Goal: Information Seeking & Learning: Learn about a topic

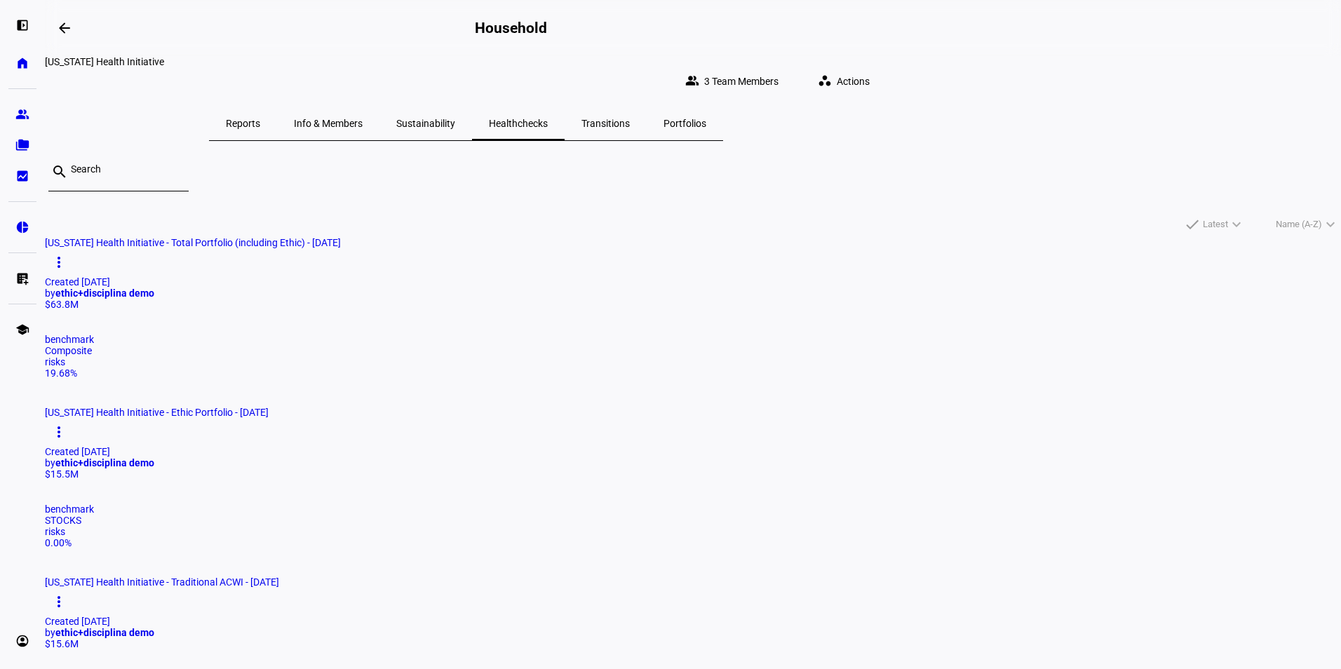
click at [260, 119] on span "Reports" at bounding box center [243, 124] width 34 height 10
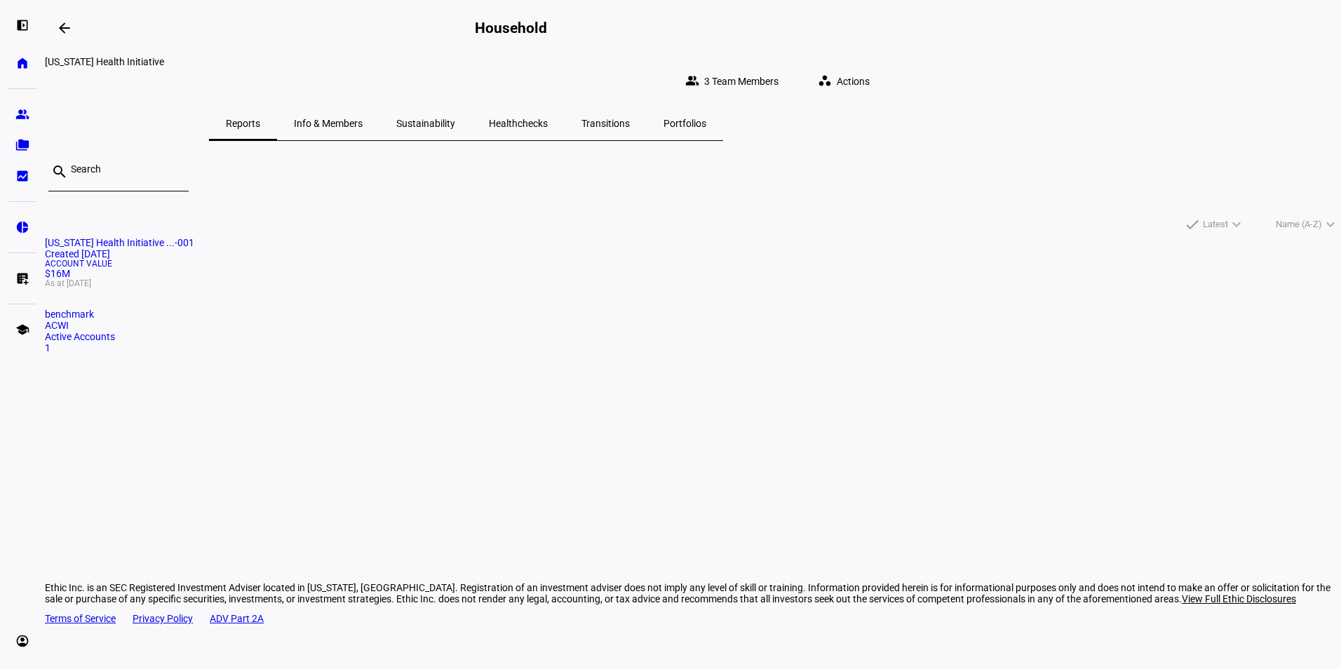
click at [376, 321] on mat-card "[US_STATE] Health Initiative ...-001 Created [DATE] Account Value $16M As at [D…" at bounding box center [693, 295] width 1296 height 116
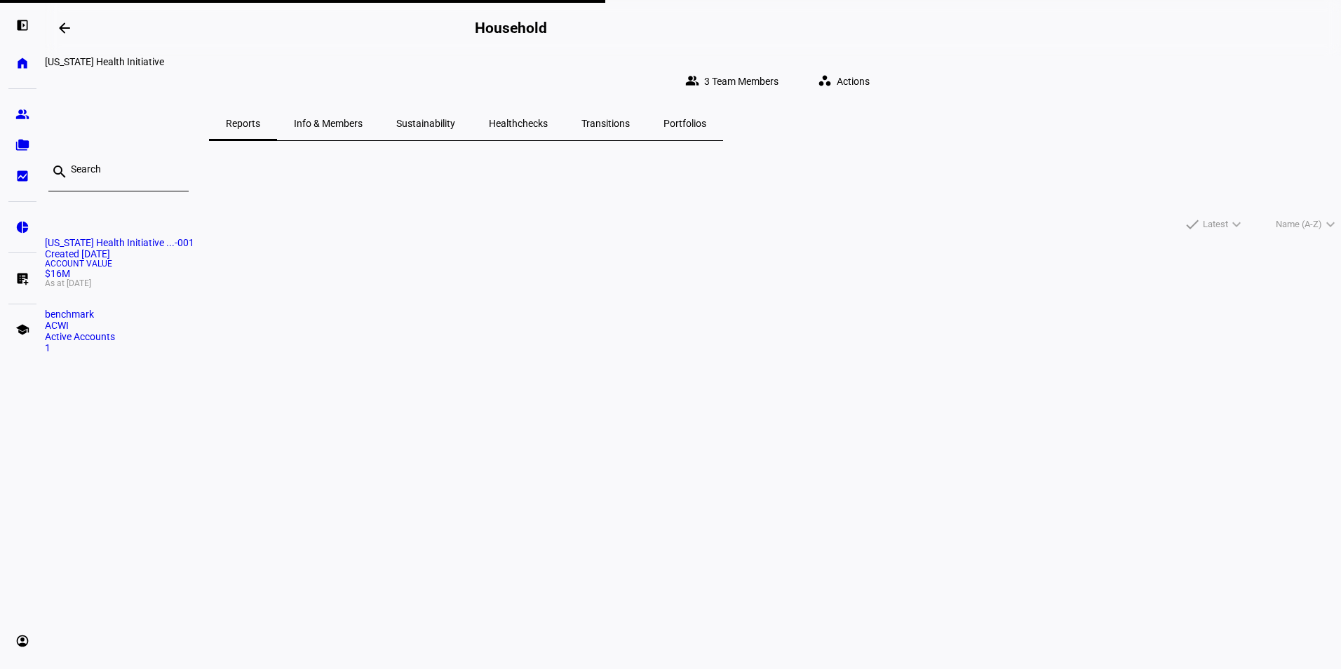
click at [194, 237] on span "[US_STATE] Health Initiative ...-001" at bounding box center [119, 242] width 149 height 11
click at [363, 119] on span "Info & Members" at bounding box center [328, 124] width 69 height 10
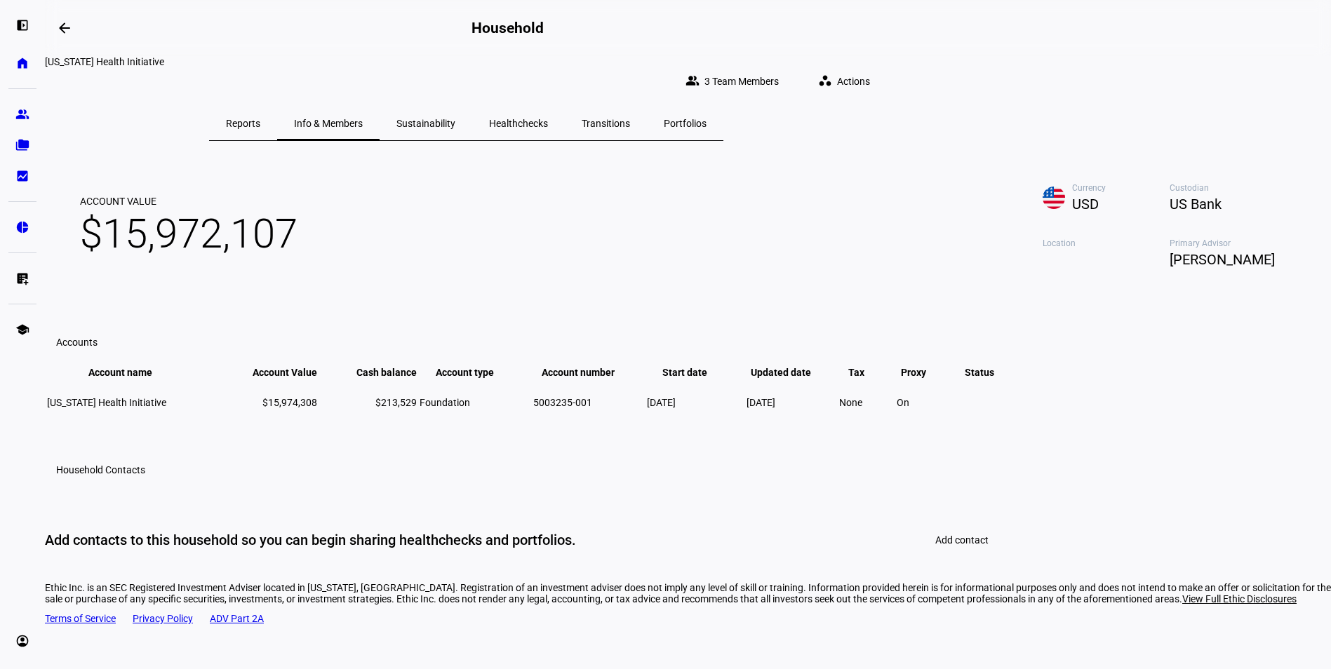
click at [548, 119] on span "Healthchecks" at bounding box center [518, 124] width 59 height 10
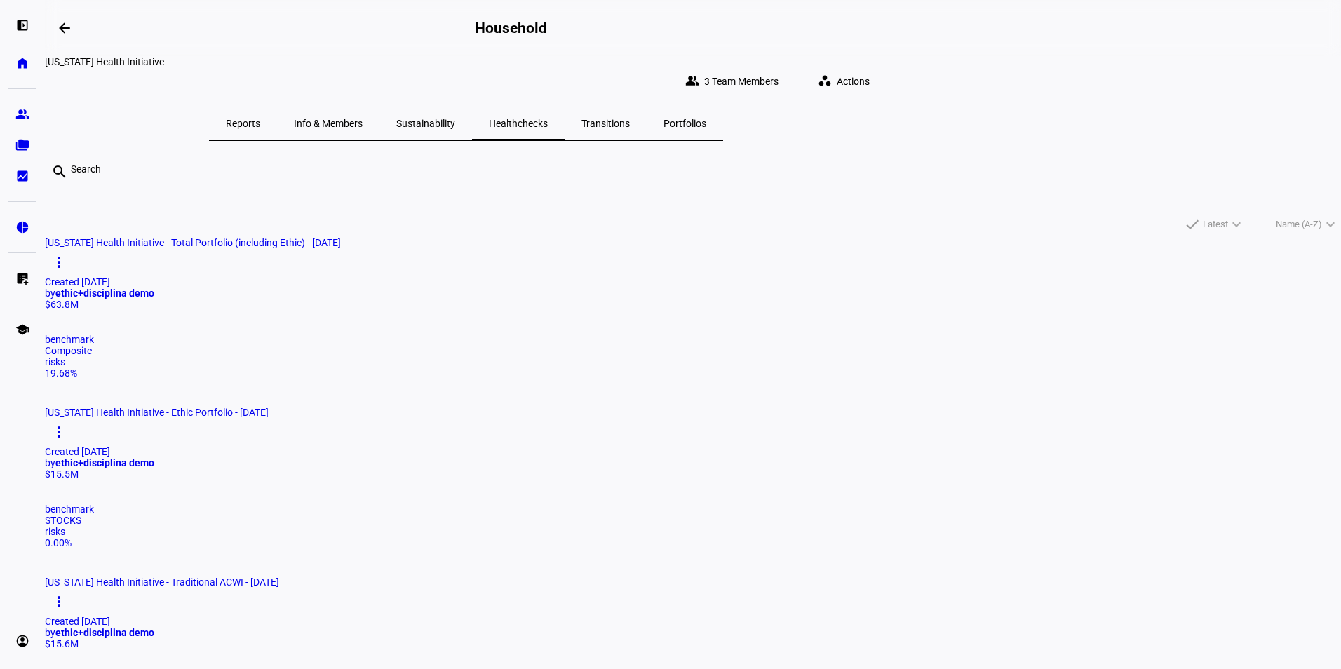
click at [418, 310] on div "$63.8M" at bounding box center [693, 304] width 1296 height 11
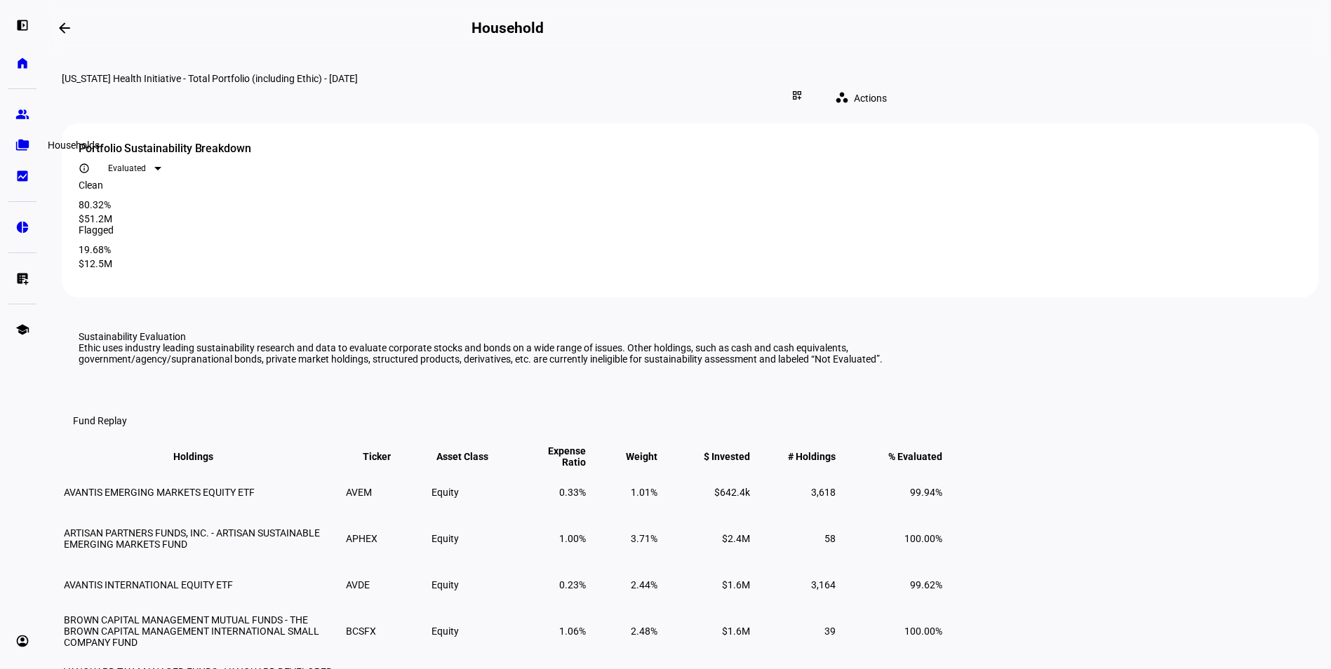
click at [22, 145] on eth-mat-symbol "folder_copy" at bounding box center [22, 145] width 14 height 14
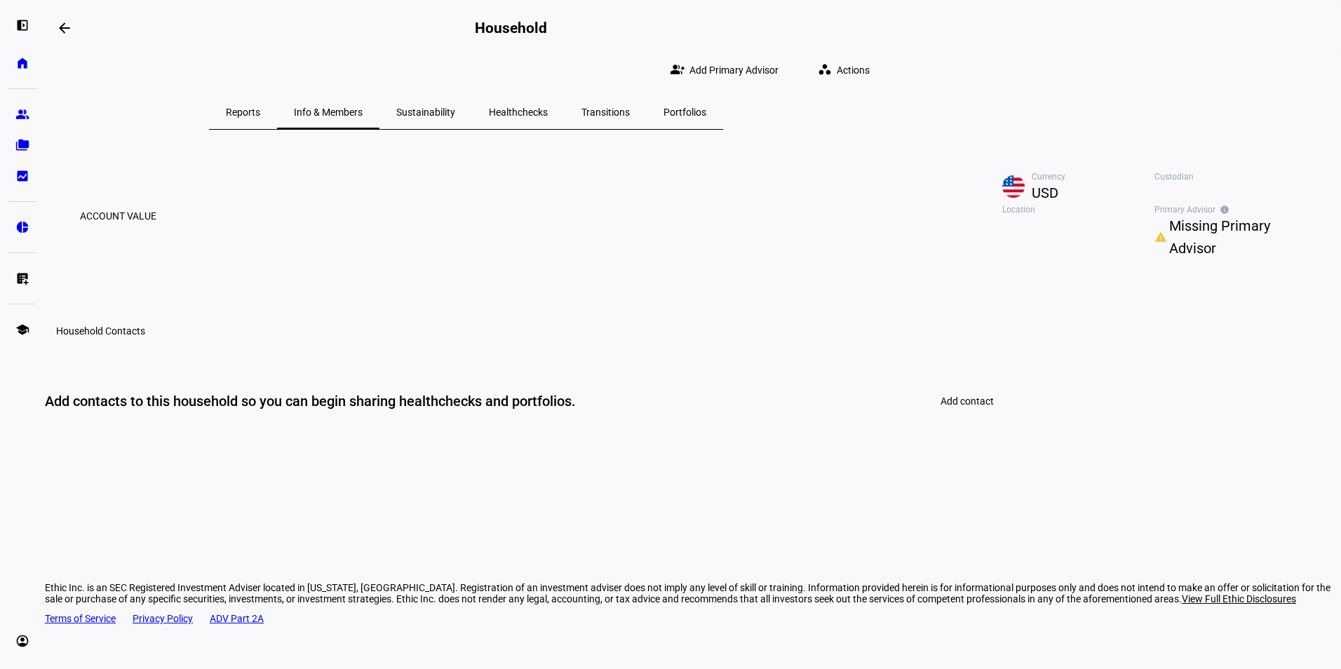
click at [260, 115] on span "Reports" at bounding box center [243, 112] width 34 height 10
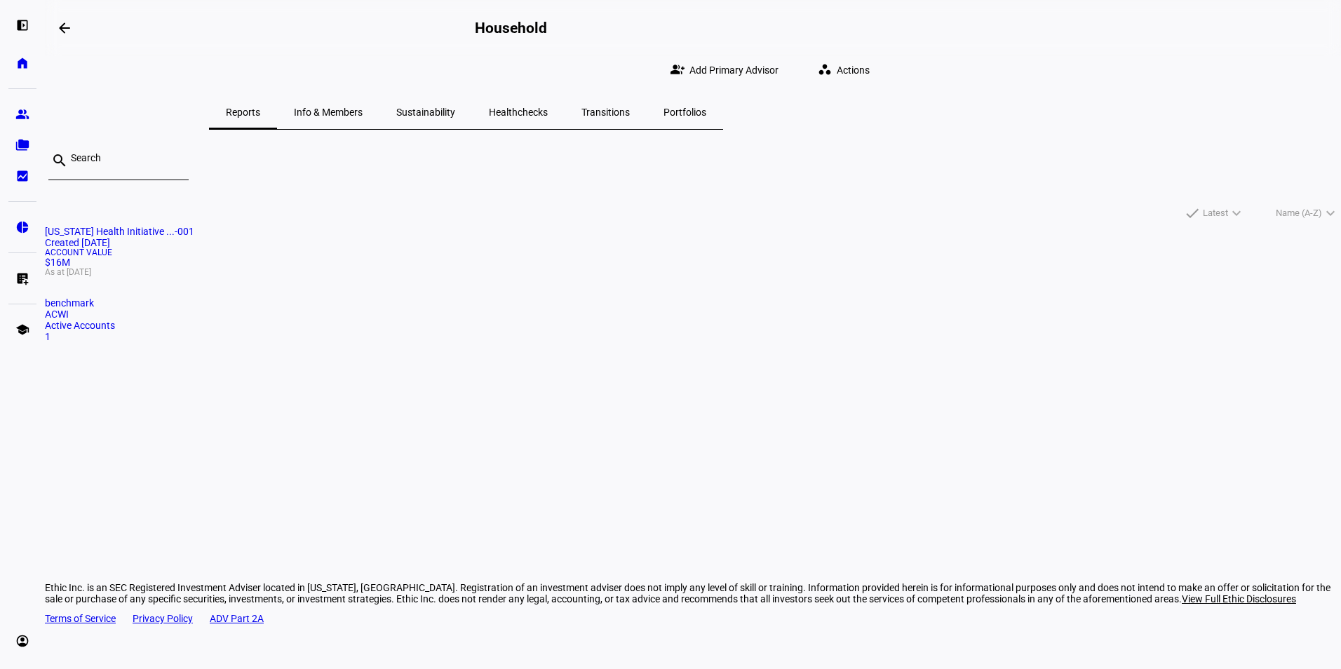
click at [194, 229] on span "Georgia Health Initiative ...-001" at bounding box center [119, 231] width 149 height 11
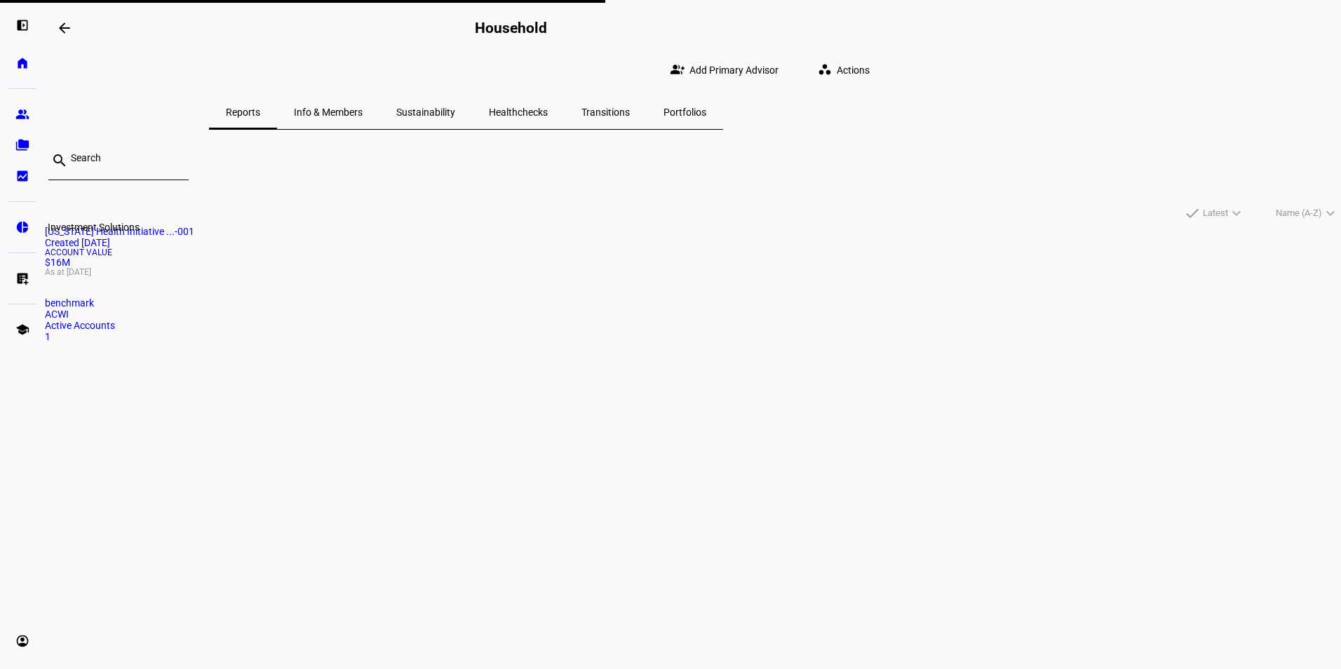
click at [27, 234] on eth-mat-symbol "pie_chart" at bounding box center [22, 227] width 14 height 14
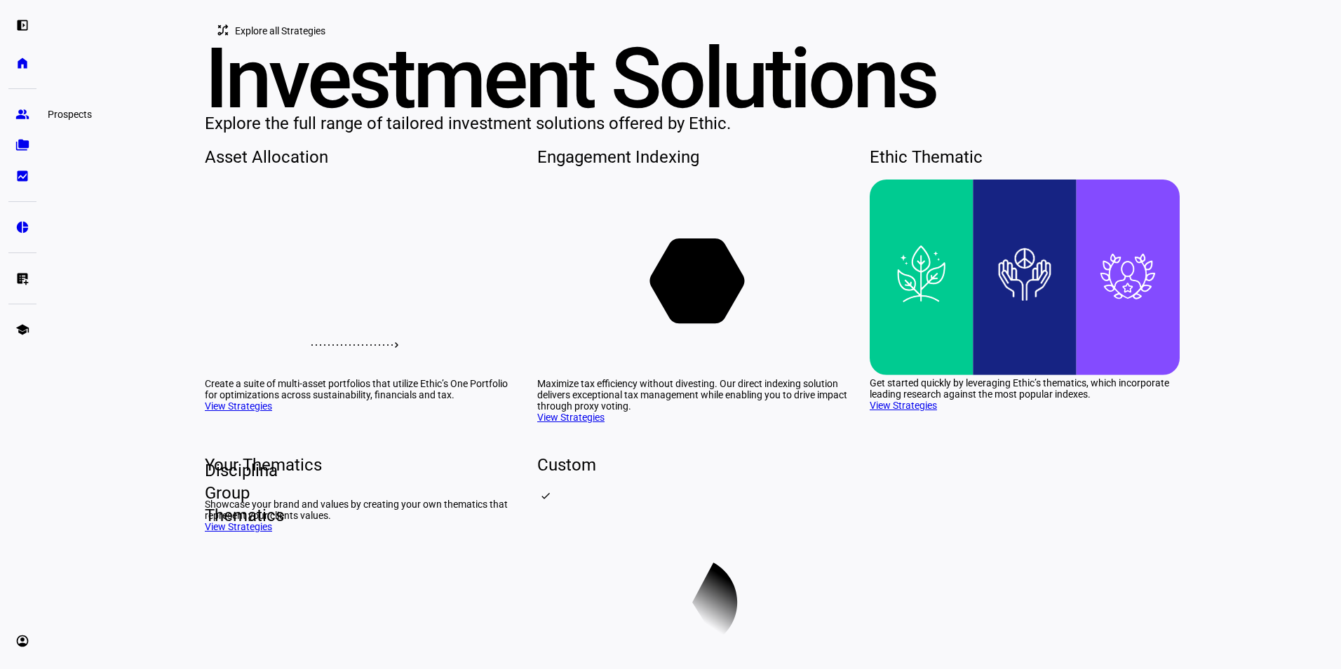
click at [22, 123] on link "group Prospects" at bounding box center [22, 114] width 28 height 28
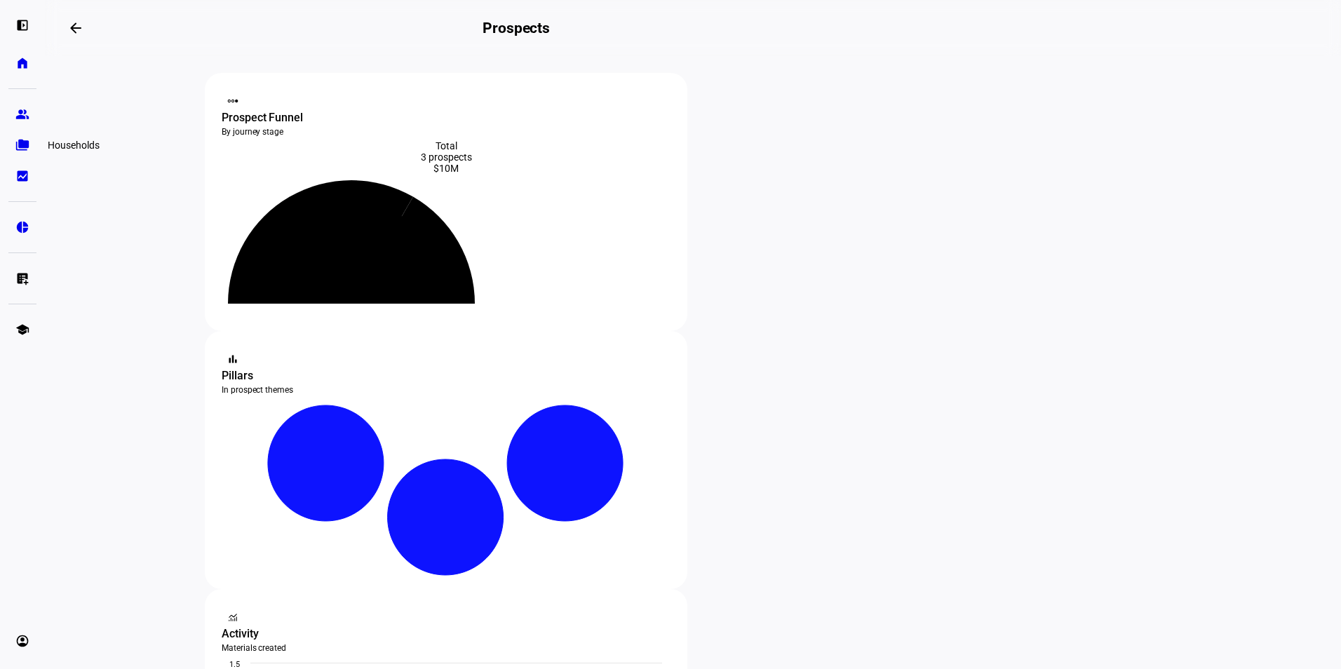
click at [22, 144] on eth-mat-symbol "folder_copy" at bounding box center [22, 145] width 14 height 14
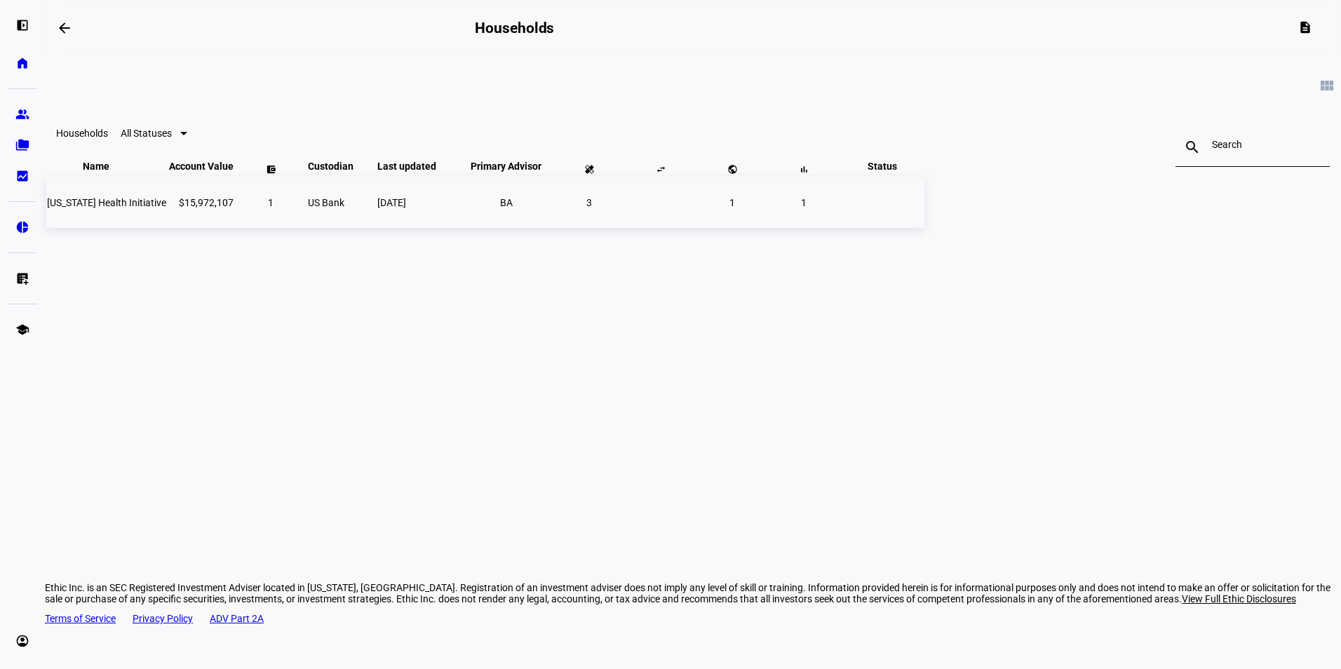
click at [234, 228] on td "$15,972,107" at bounding box center [201, 202] width 66 height 51
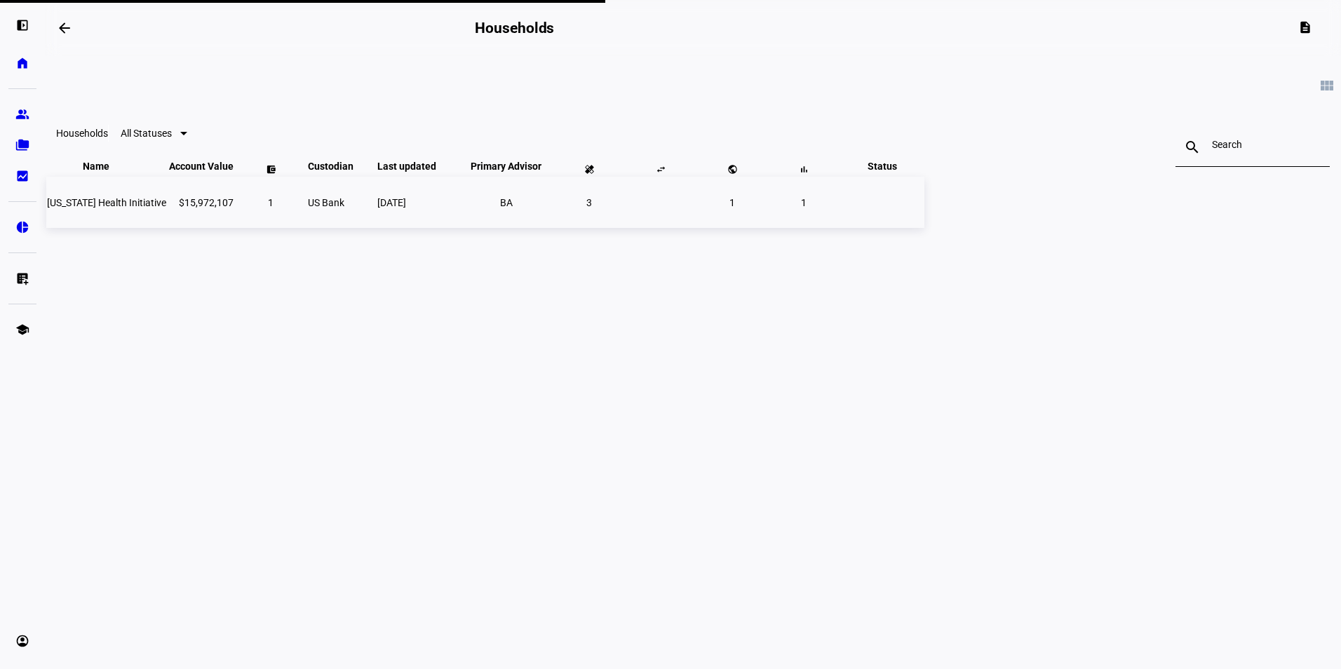
click at [166, 208] on span "[US_STATE] Health Initiative" at bounding box center [106, 202] width 119 height 11
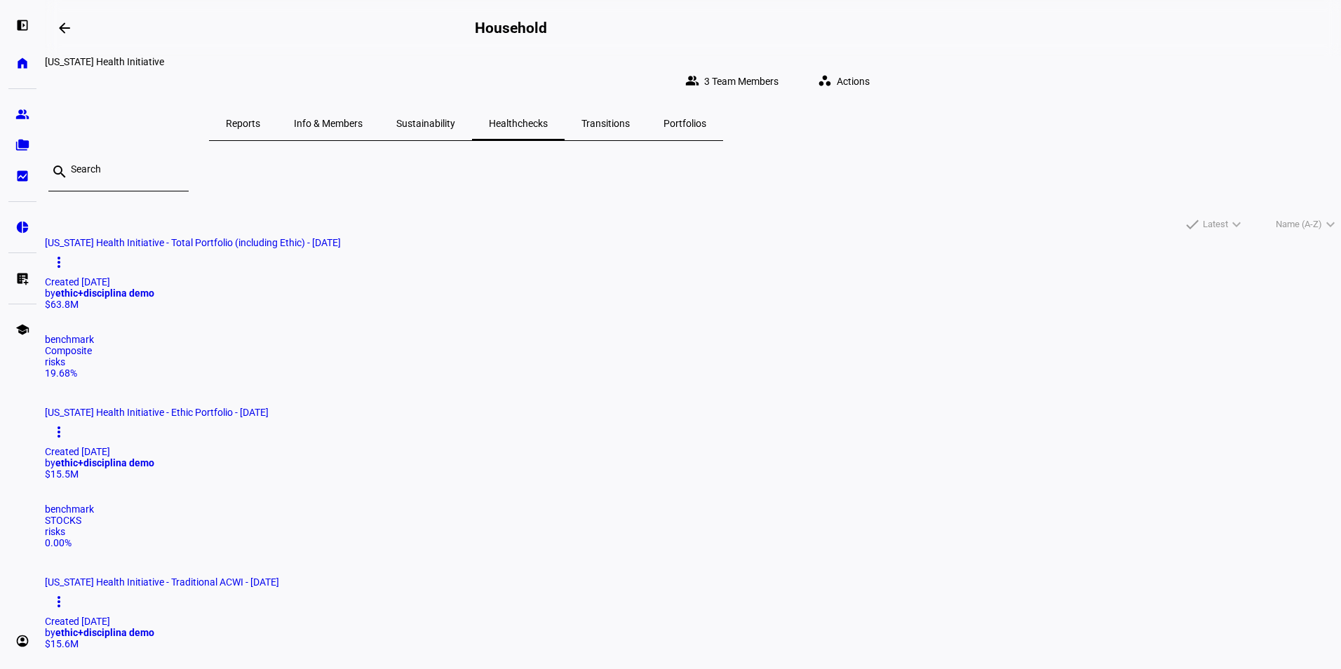
click at [706, 119] on span "Portfolios" at bounding box center [685, 124] width 43 height 10
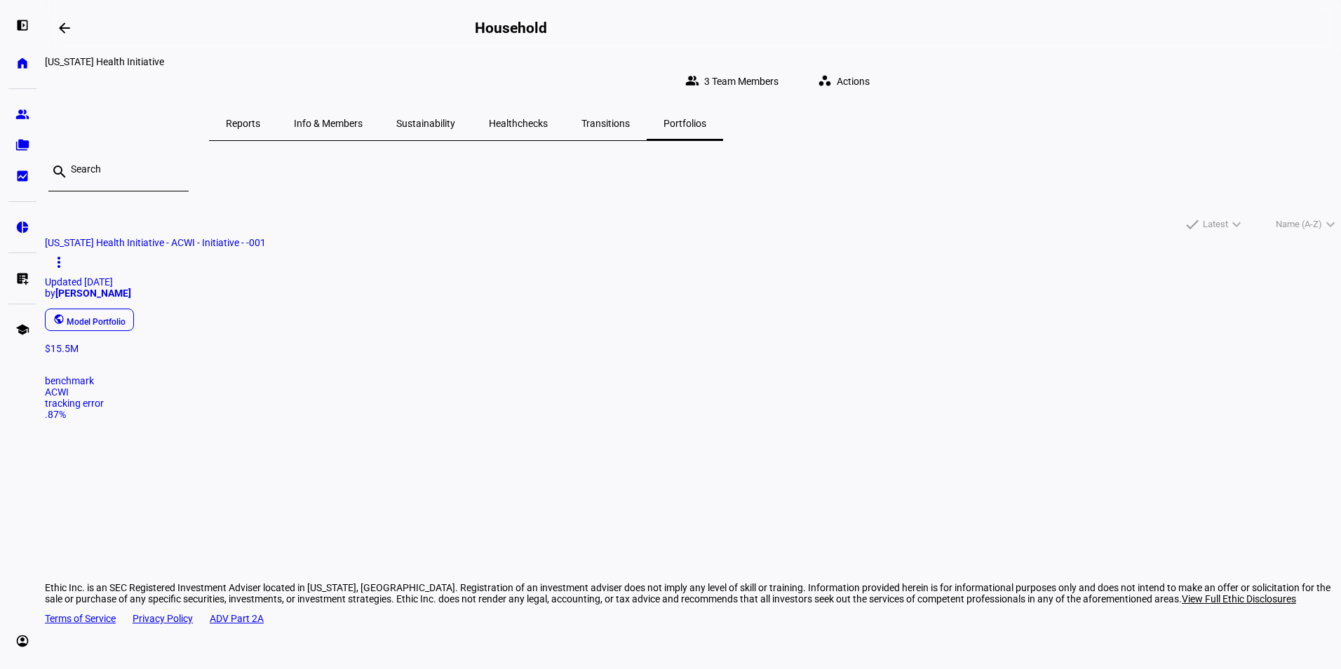
click at [266, 239] on span "[US_STATE] Health Initiative - ACWI - Initiative - -001" at bounding box center [155, 242] width 221 height 11
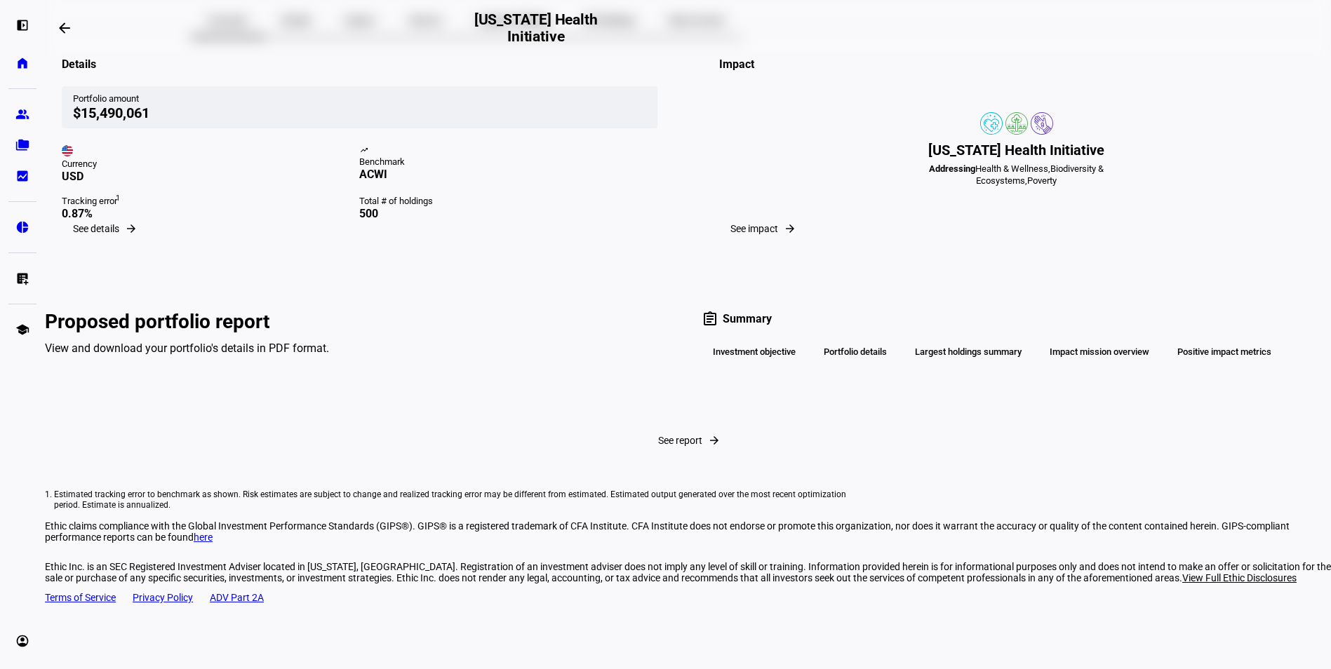
scroll to position [140, 0]
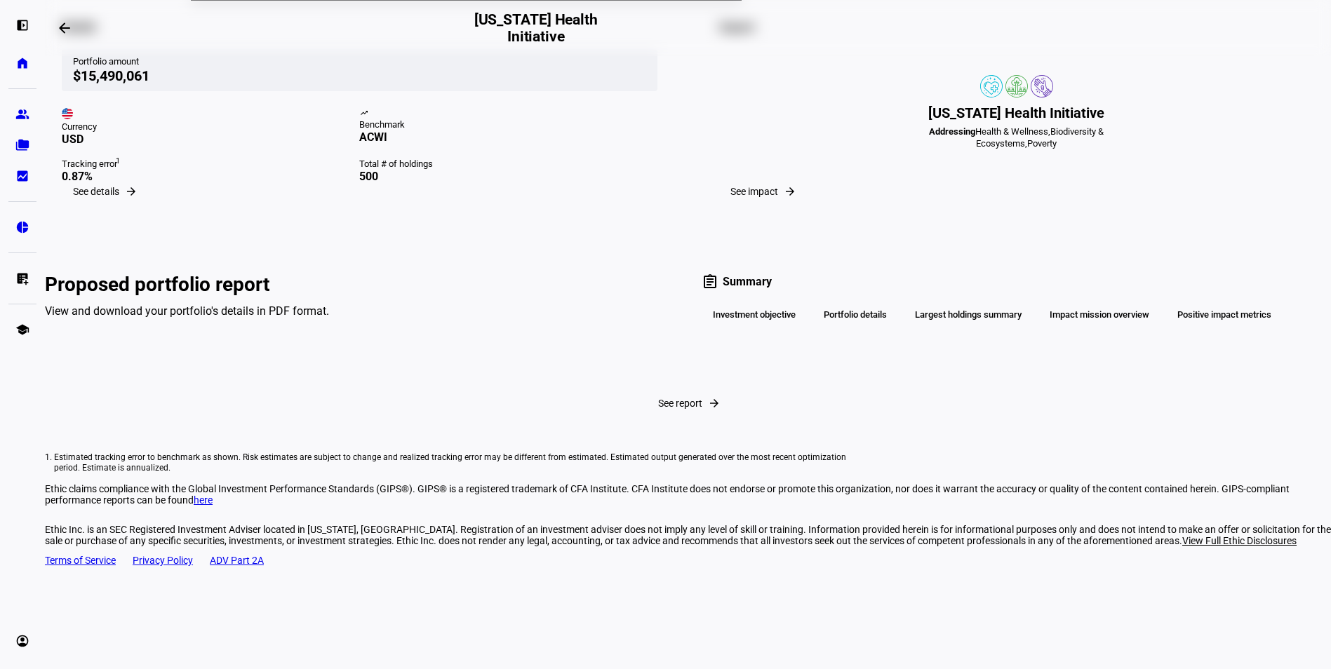
click at [119, 197] on span "See details" at bounding box center [96, 191] width 46 height 11
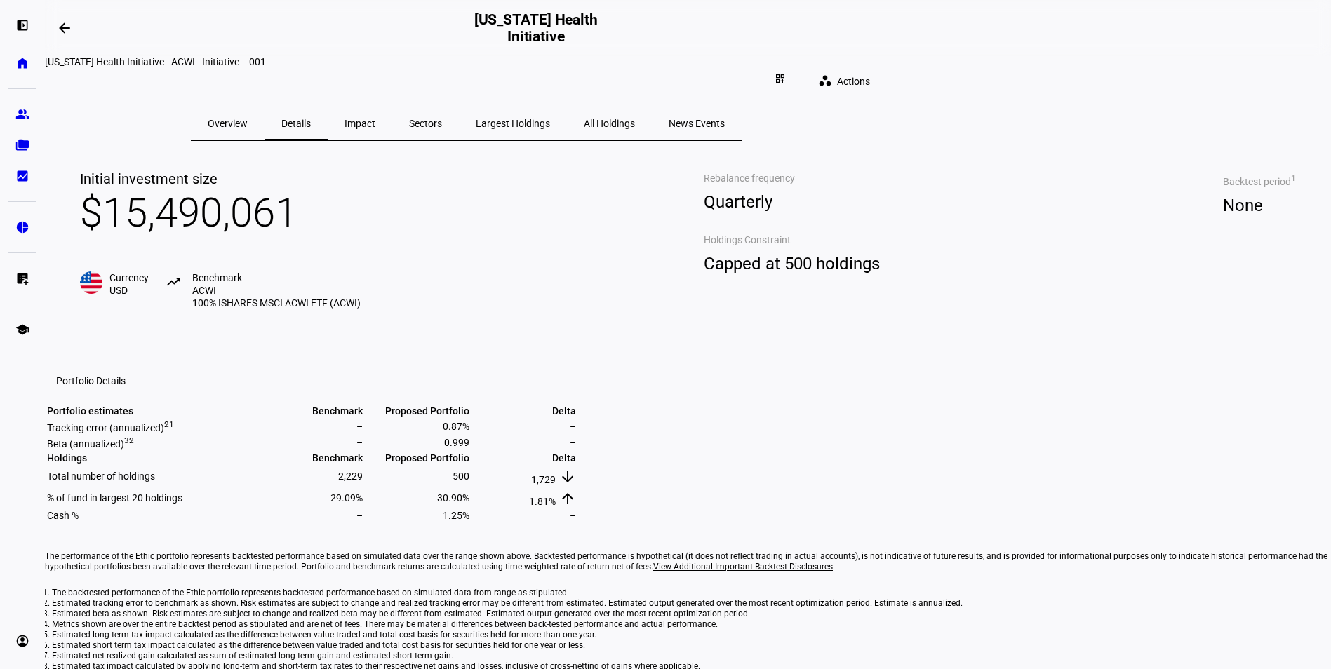
click at [248, 119] on span "Overview" at bounding box center [228, 124] width 40 height 10
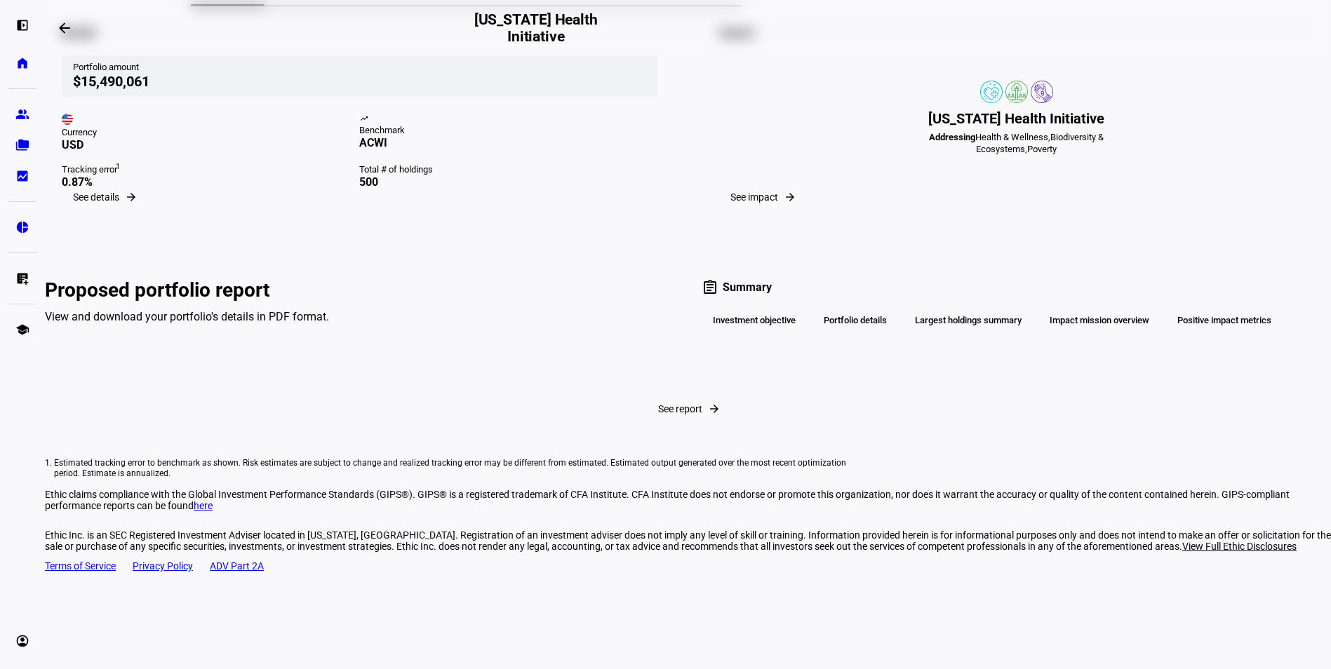
scroll to position [140, 0]
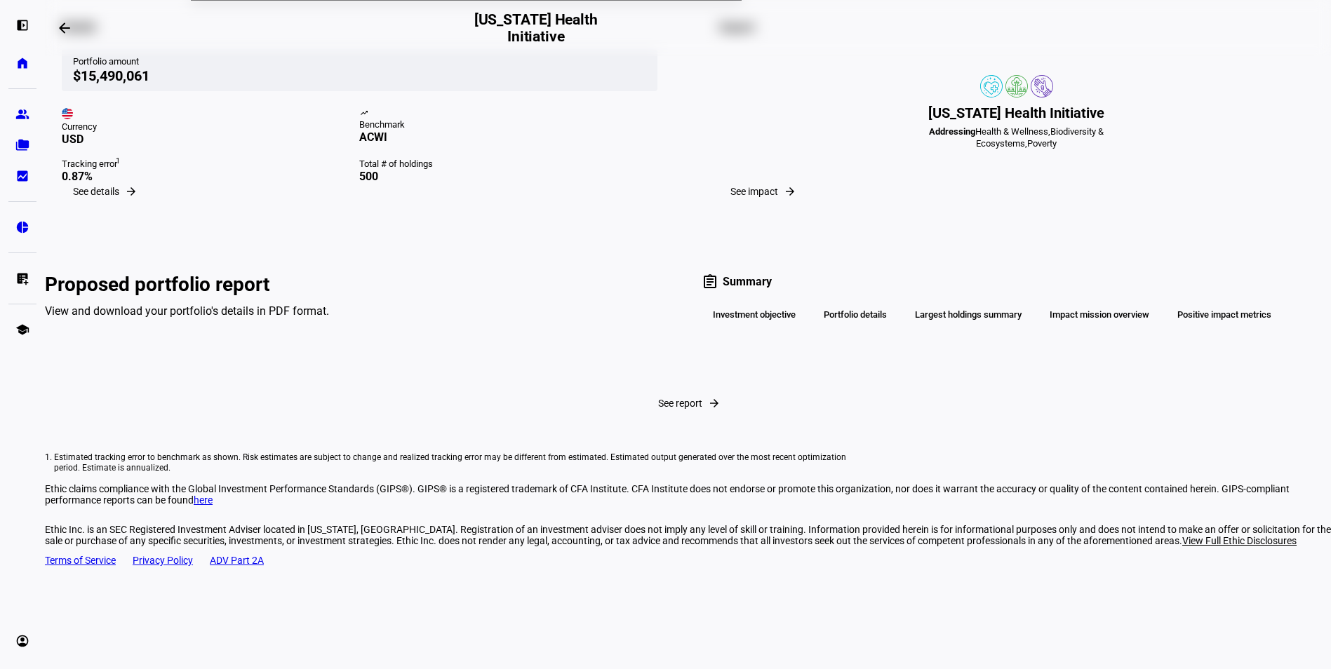
click at [836, 327] on div "Portfolio details" at bounding box center [855, 315] width 86 height 24
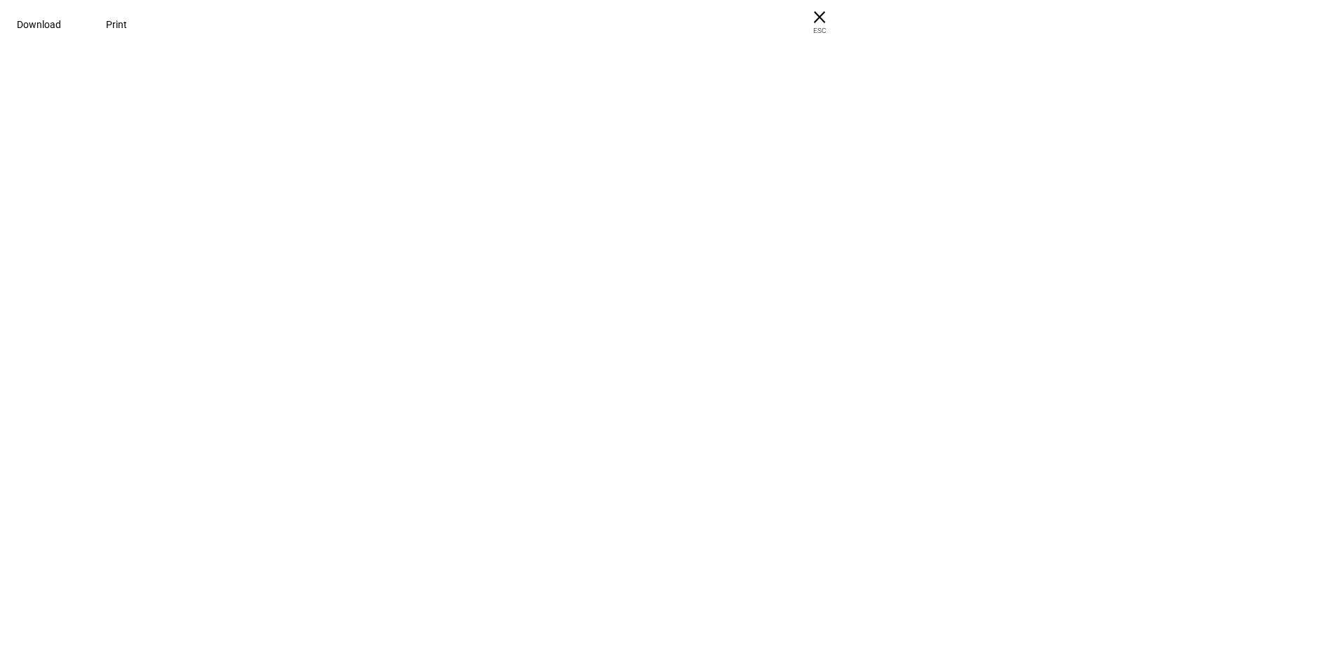
scroll to position [0, 0]
click at [166, 70] on div at bounding box center [665, 35] width 1331 height 70
click at [842, 28] on span "ESC" at bounding box center [819, 25] width 45 height 20
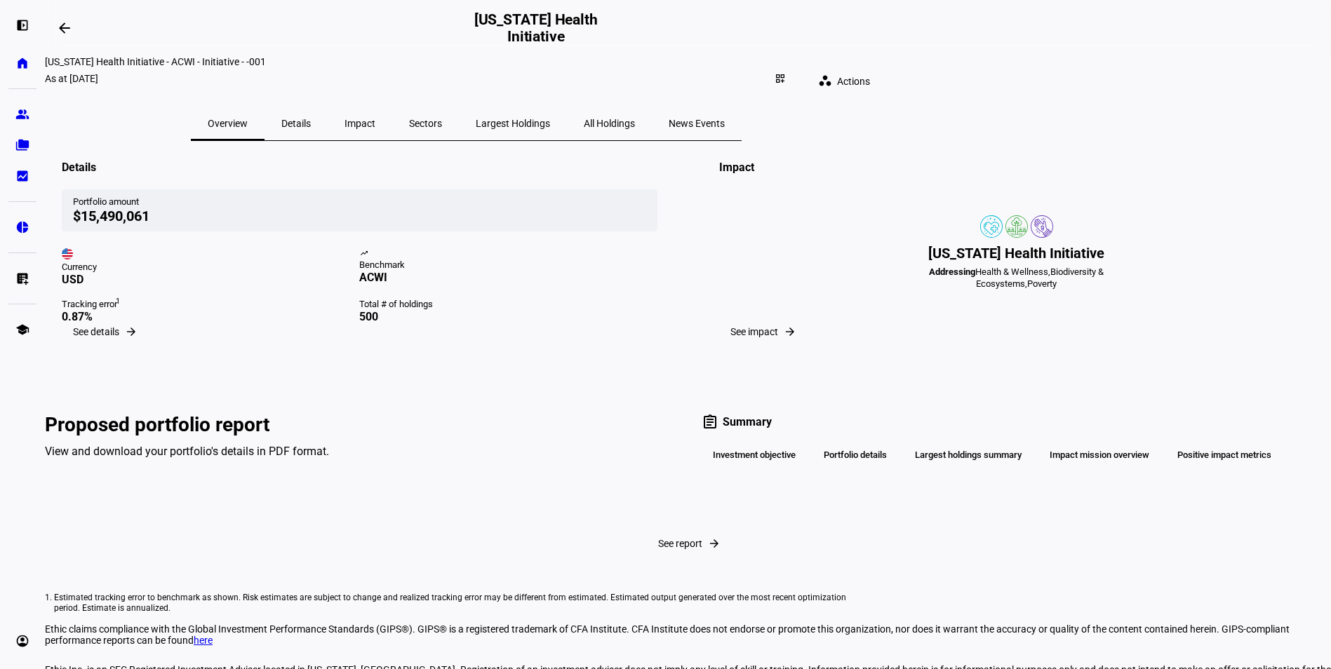
click at [311, 118] on span "Details" at bounding box center [295, 124] width 29 height 34
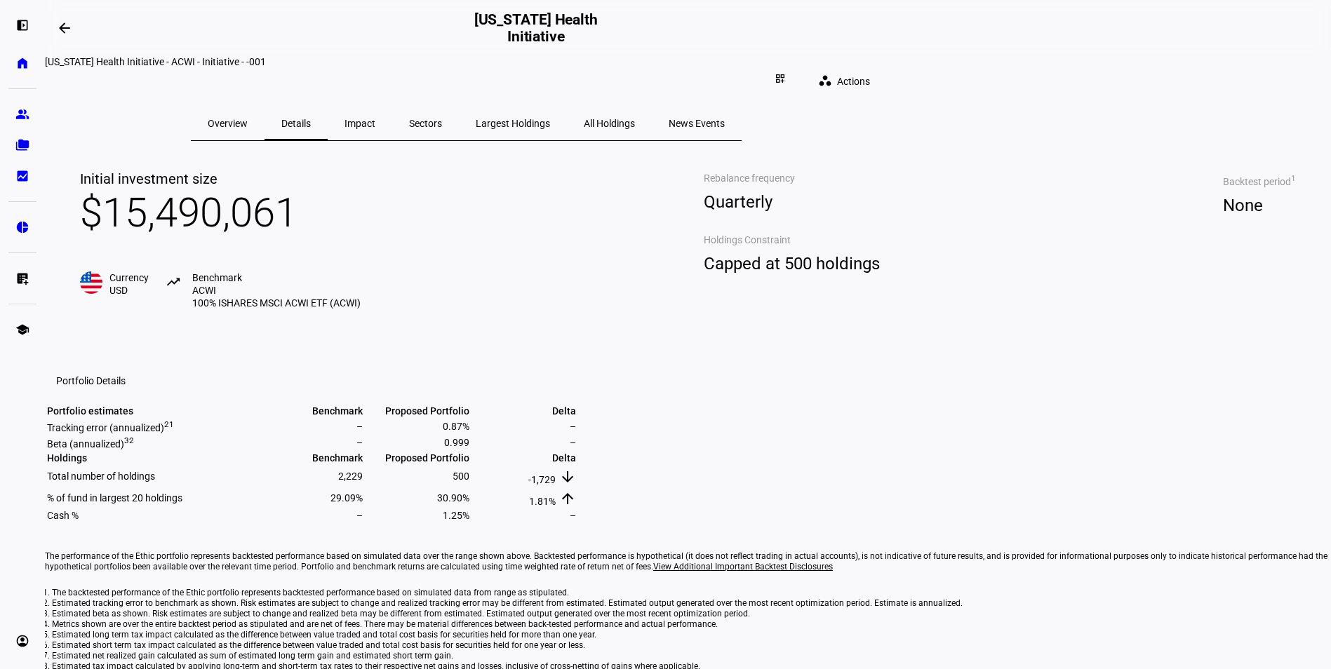
click at [375, 120] on span "Impact" at bounding box center [359, 124] width 31 height 34
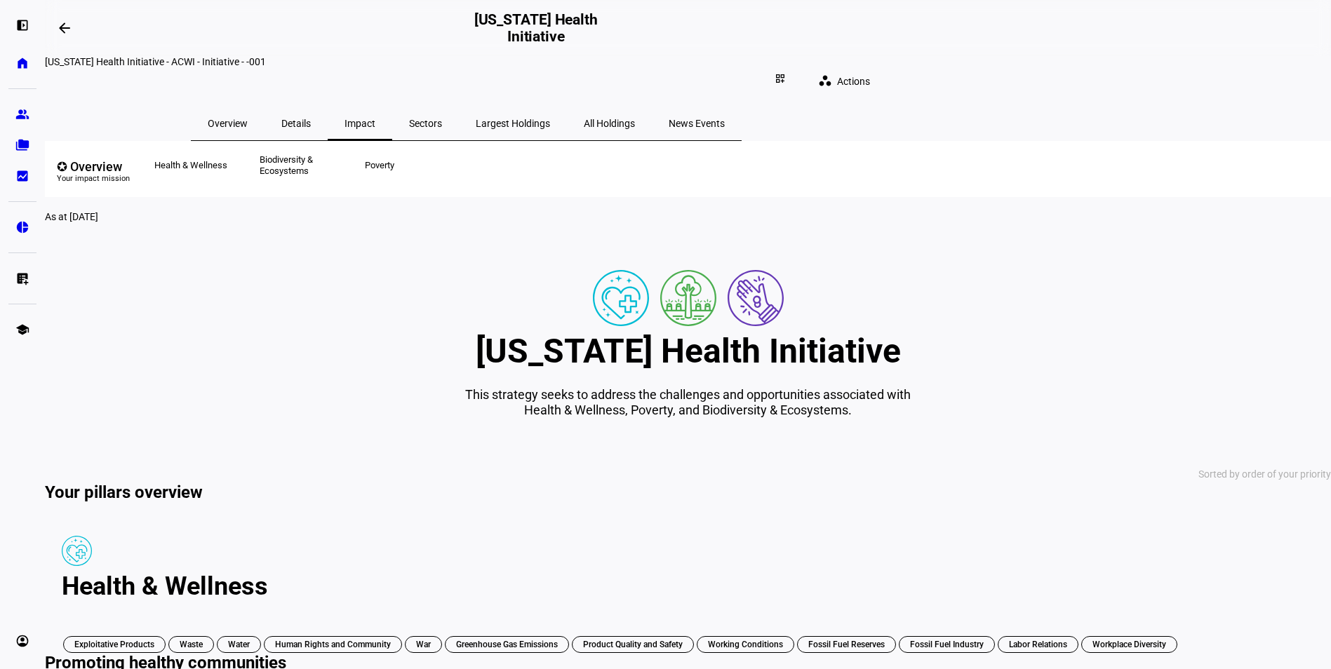
click at [442, 119] on span "Sectors" at bounding box center [425, 124] width 33 height 10
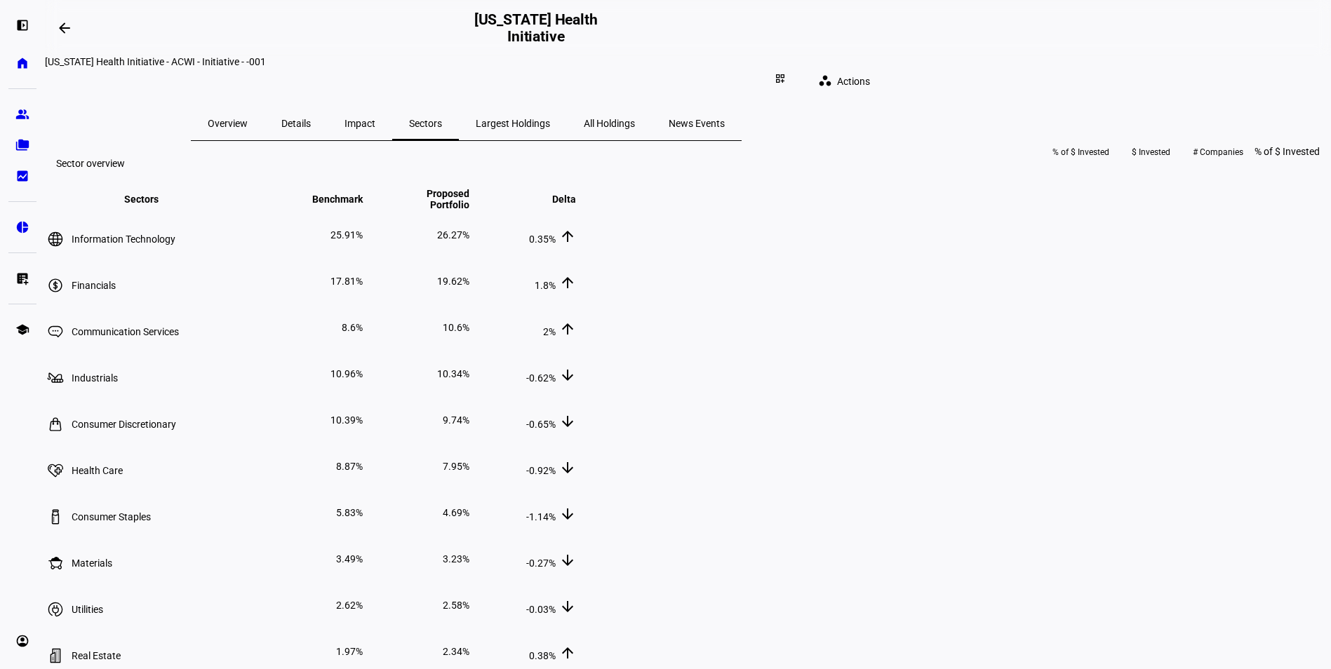
click at [550, 118] on span "Largest Holdings" at bounding box center [513, 124] width 74 height 34
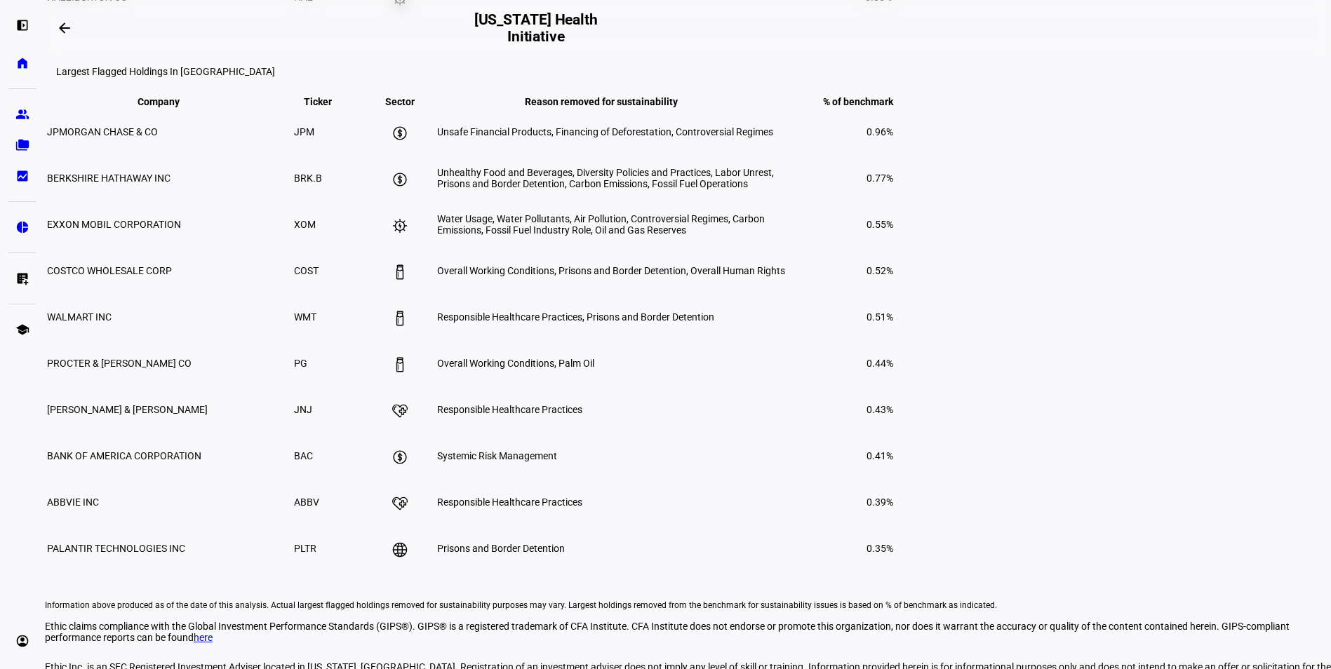
scroll to position [701, 0]
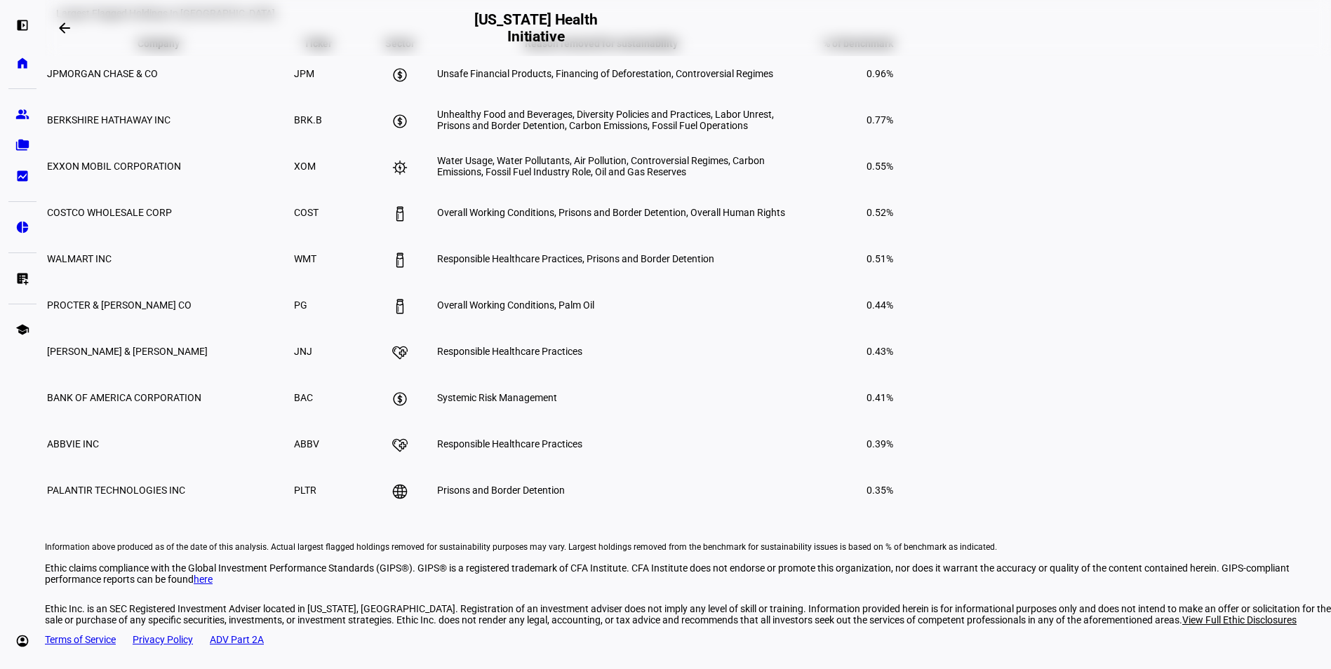
click at [279, 246] on div "Largest Flagged Holdings In Benchmark Company keyboard_arrow_down keyboard_arro…" at bounding box center [688, 252] width 1286 height 523
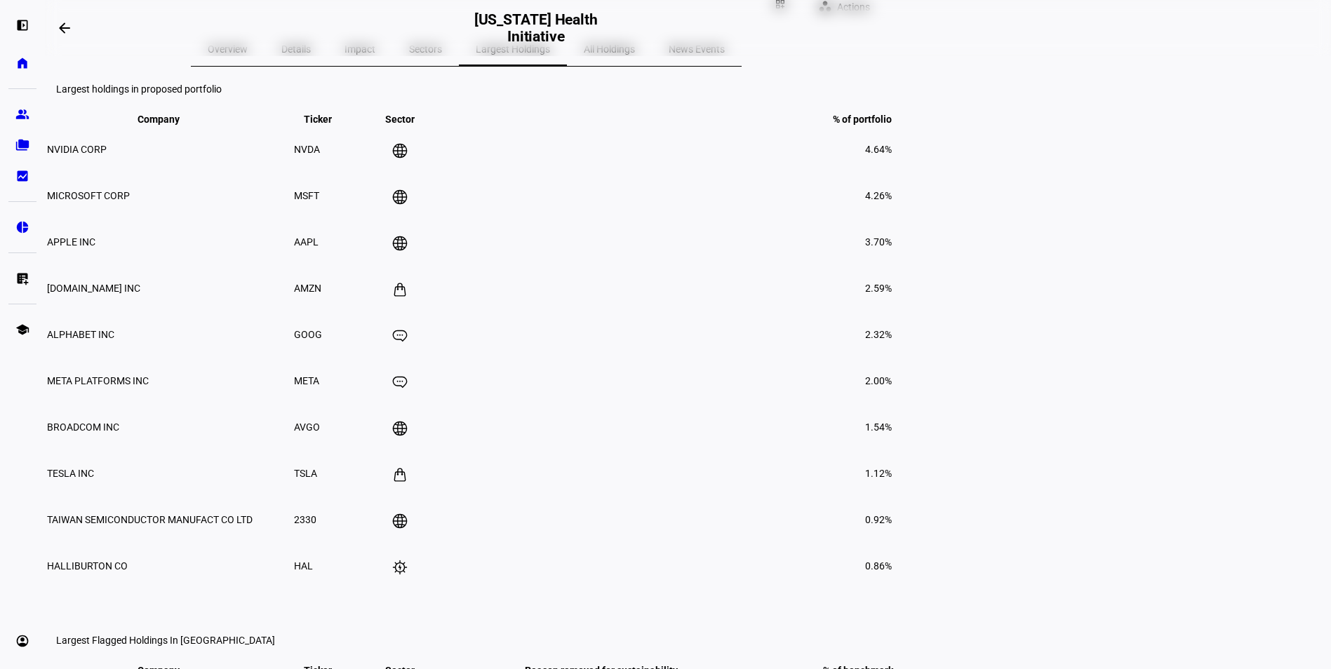
scroll to position [0, 0]
